Goal: Information Seeking & Learning: Check status

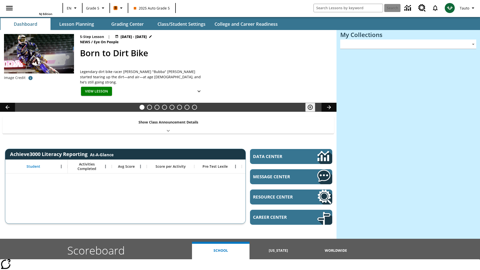
type input "-1"
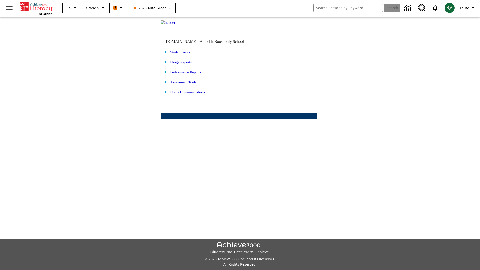
click at [191, 74] on link "Performance Reports" at bounding box center [185, 72] width 31 height 4
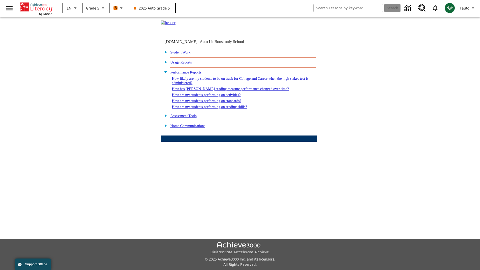
click at [212, 103] on link "How are my students performing on standards?" at bounding box center [207, 101] width 70 height 4
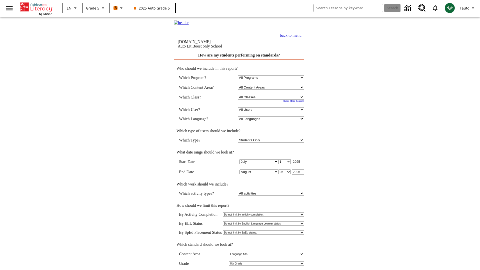
click at [272, 98] on select "Select a Class: All Classes 2025 Auto Grade 5 OL 2025 Auto Grade 6" at bounding box center [271, 97] width 66 height 5
select select "11133131"
select select "21437107"
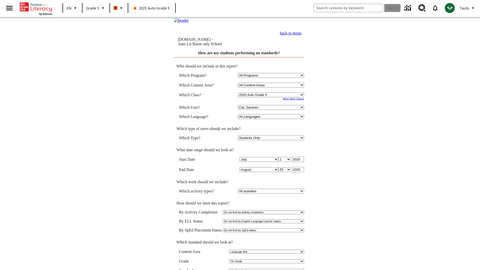
scroll to position [2, 0]
